Goal: Information Seeking & Learning: Learn about a topic

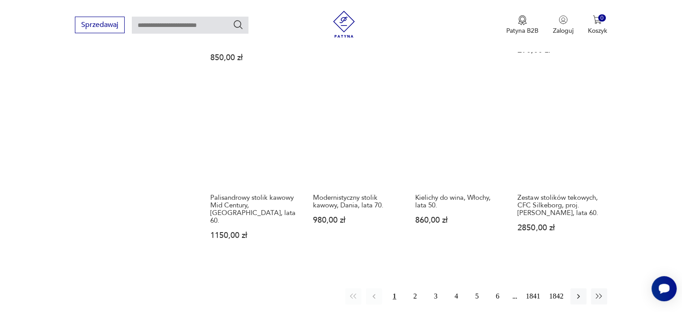
scroll to position [802, 0]
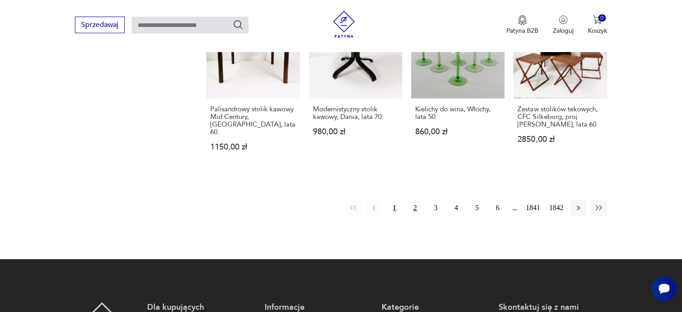
click at [411, 200] on button "2" at bounding box center [415, 208] width 16 height 16
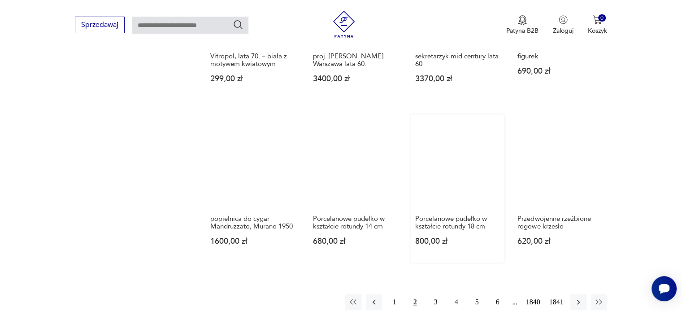
scroll to position [744, 0]
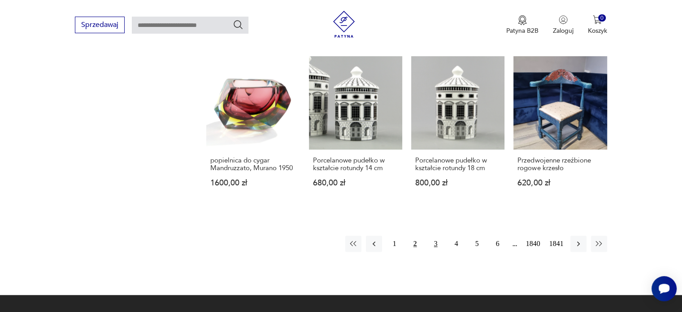
click at [436, 237] on button "3" at bounding box center [436, 243] width 16 height 16
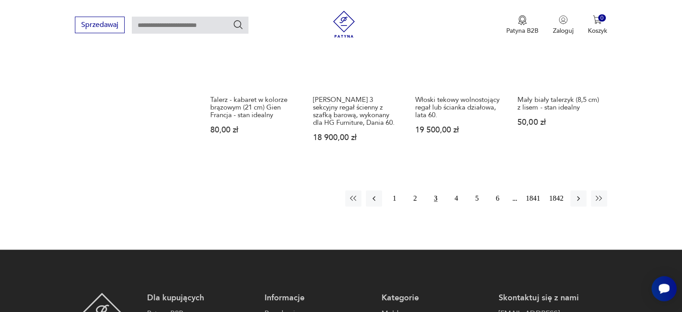
scroll to position [833, 0]
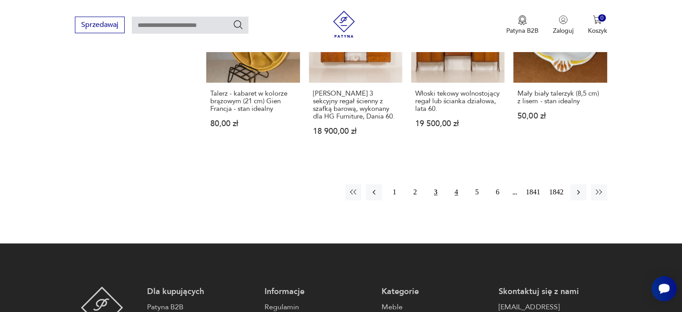
click at [456, 184] on button "4" at bounding box center [457, 192] width 16 height 16
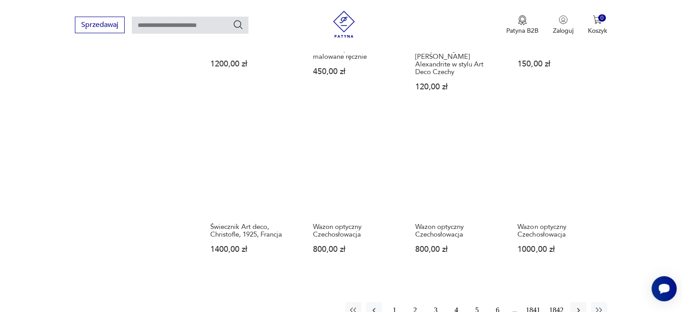
scroll to position [789, 0]
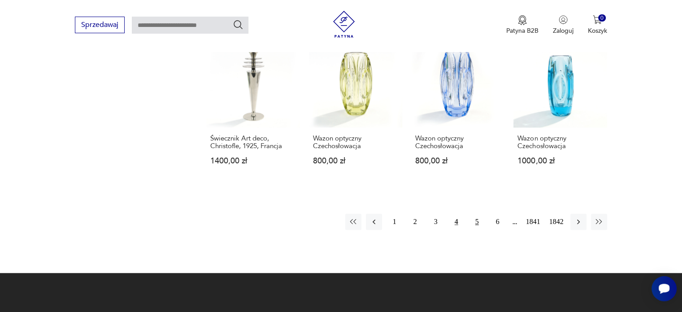
click at [474, 214] on button "5" at bounding box center [477, 222] width 16 height 16
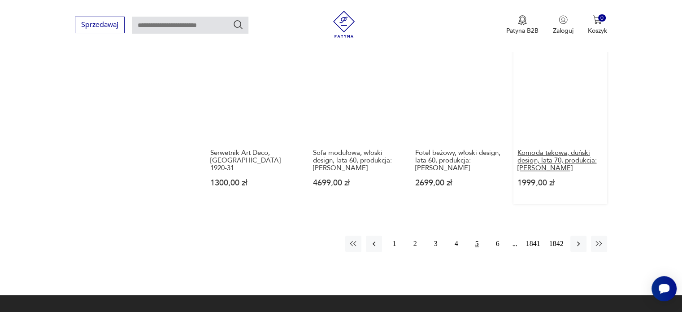
scroll to position [699, 0]
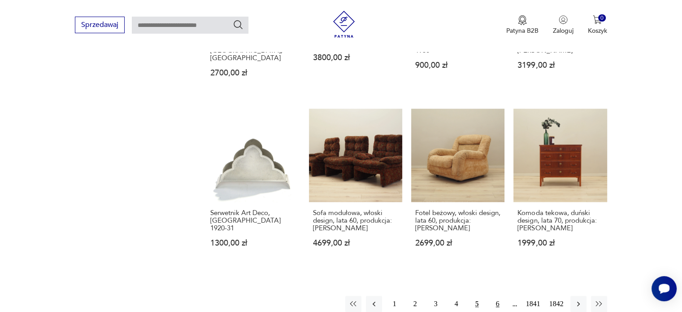
click at [497, 296] on button "6" at bounding box center [498, 304] width 16 height 16
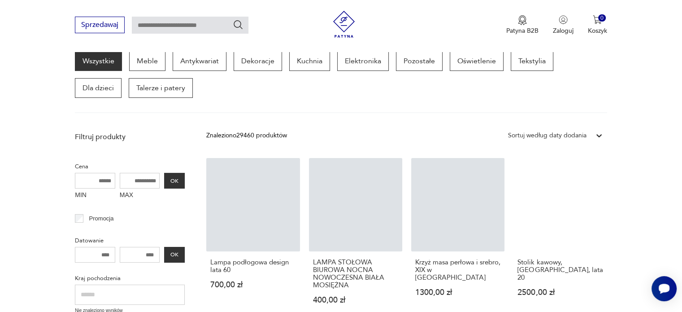
scroll to position [205, 0]
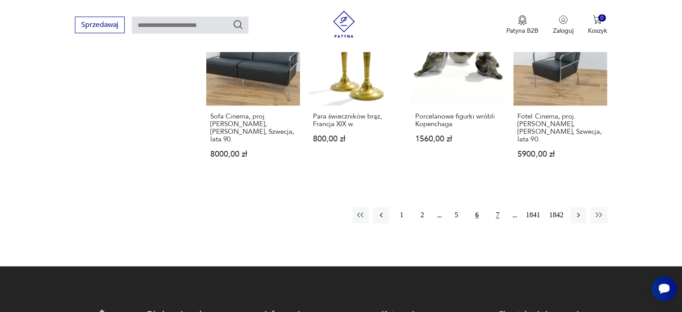
click at [495, 207] on button "7" at bounding box center [498, 215] width 16 height 16
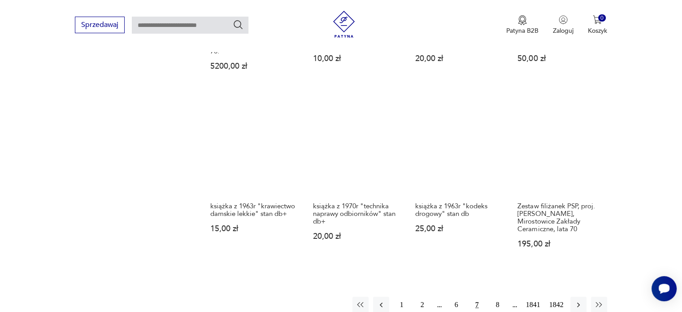
scroll to position [878, 0]
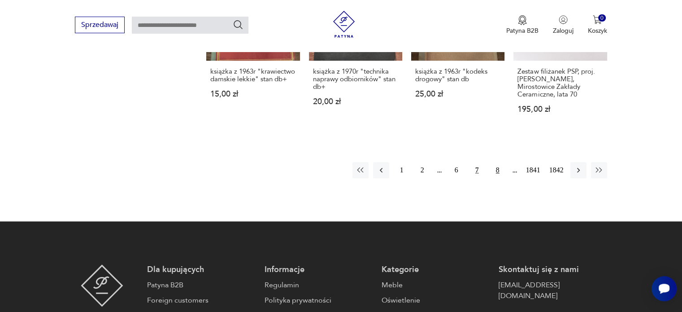
click at [495, 162] on button "8" at bounding box center [498, 170] width 16 height 16
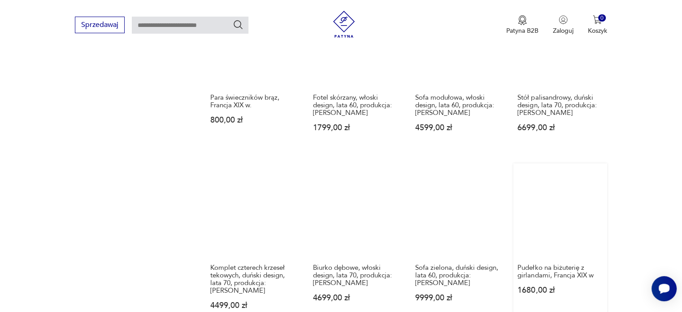
scroll to position [789, 0]
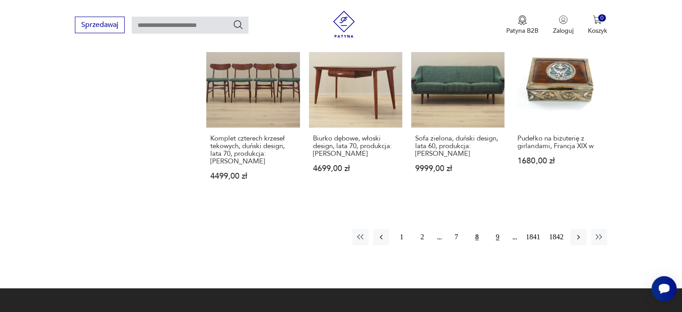
click at [493, 229] on button "9" at bounding box center [498, 237] width 16 height 16
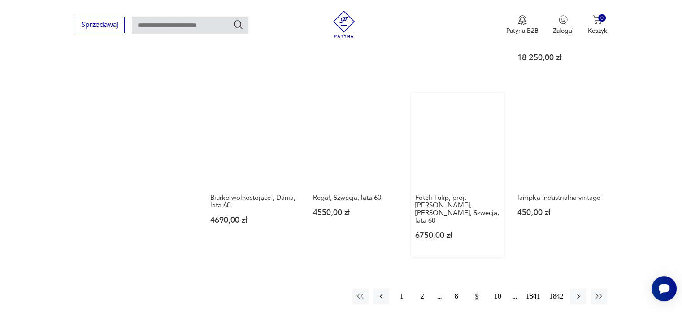
scroll to position [699, 0]
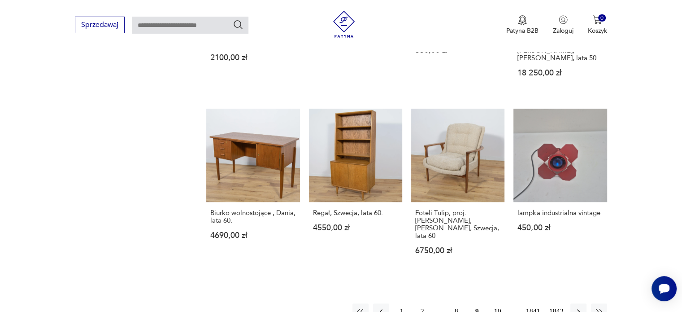
click at [500, 303] on button "10" at bounding box center [498, 311] width 16 height 16
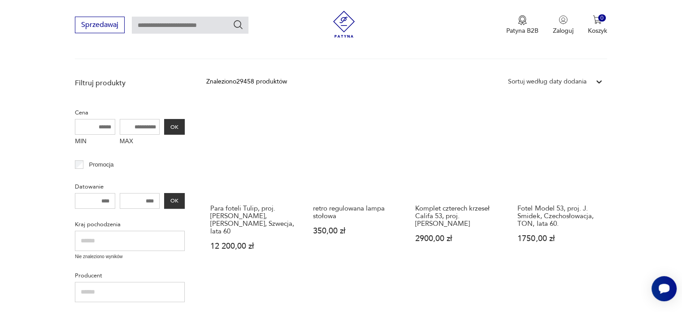
scroll to position [116, 0]
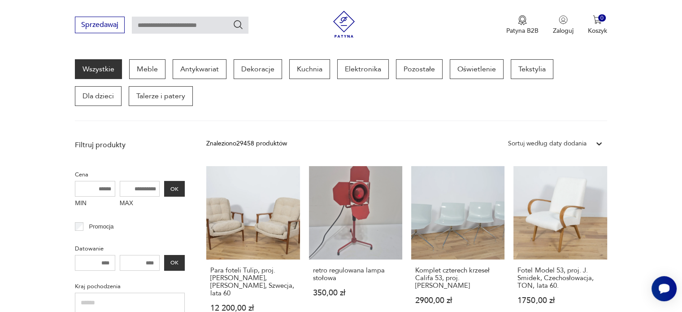
click at [165, 25] on input "text" at bounding box center [190, 25] width 117 height 17
type input "**********"
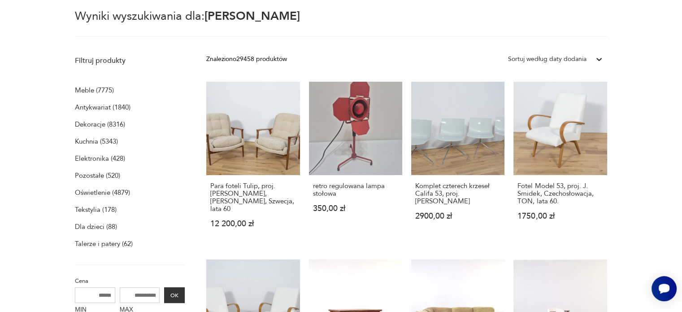
scroll to position [32, 0]
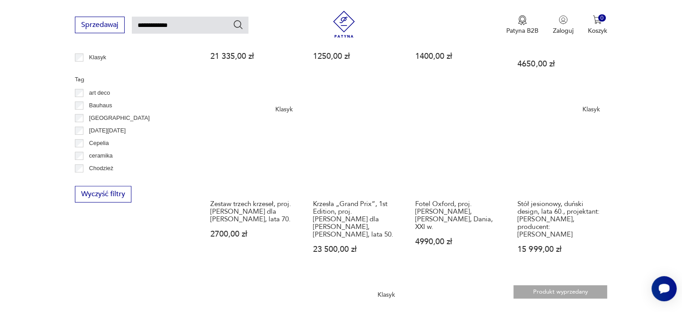
scroll to position [351, 0]
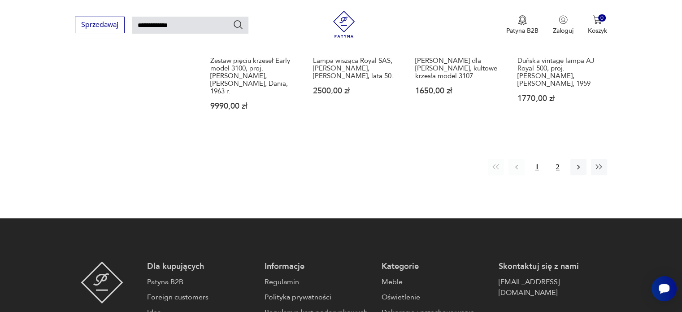
click at [557, 159] on button "2" at bounding box center [558, 167] width 16 height 16
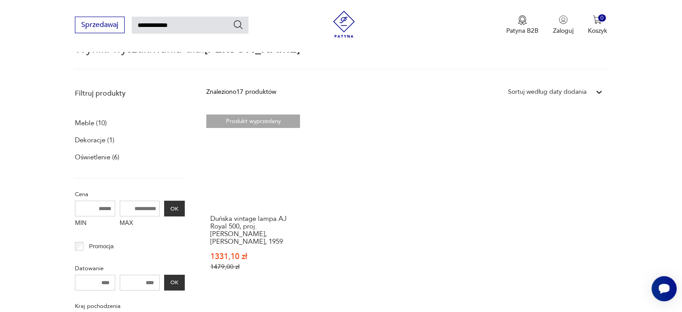
scroll to position [122, 0]
